Goal: Navigation & Orientation: Go to known website

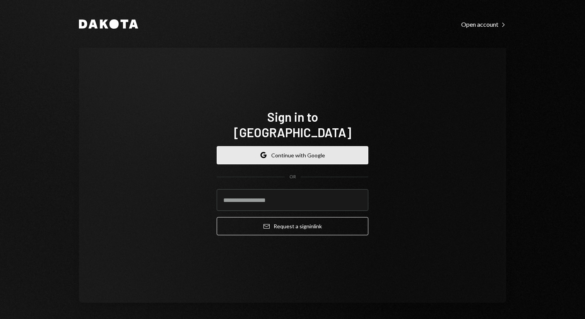
click at [297, 146] on button "Google Continue with Google" at bounding box center [293, 155] width 152 height 18
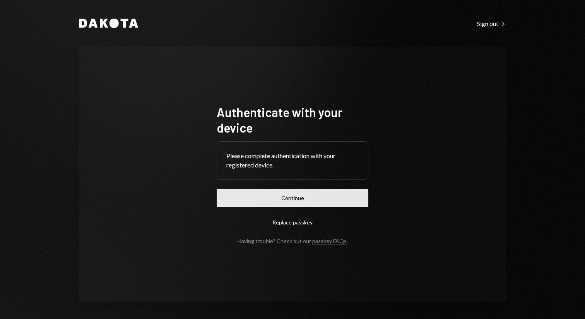
click at [303, 194] on button "Continue" at bounding box center [293, 198] width 152 height 18
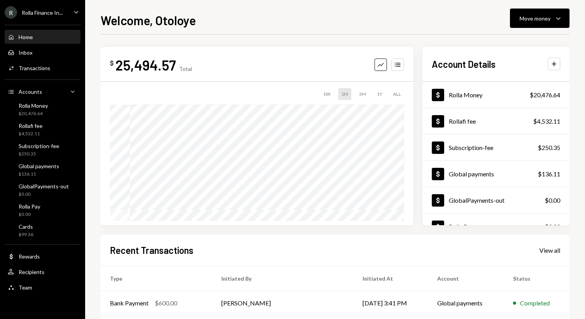
click at [283, 22] on div "Welcome, Otoloye Move money Caret Down" at bounding box center [335, 19] width 469 height 17
